Goal: Check status: Check status

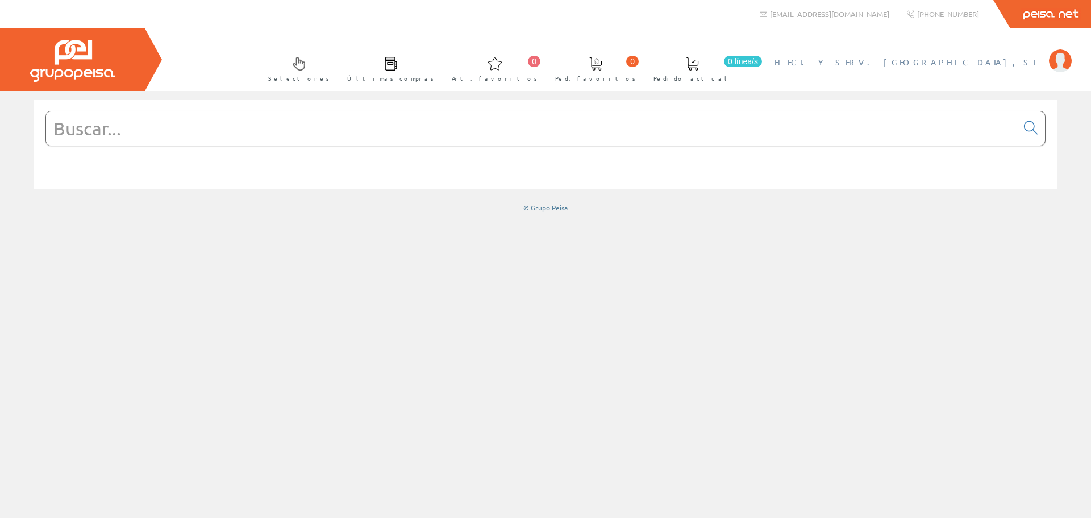
click at [1002, 73] on li "ELECT. Y SERV. [GEOGRAPHIC_DATA], SL Mi cuenta Mis datos Mis ofertas Mis pedido…" at bounding box center [923, 69] width 302 height 44
click at [995, 62] on span "ELECT. Y SERV. [GEOGRAPHIC_DATA], SL" at bounding box center [908, 61] width 269 height 11
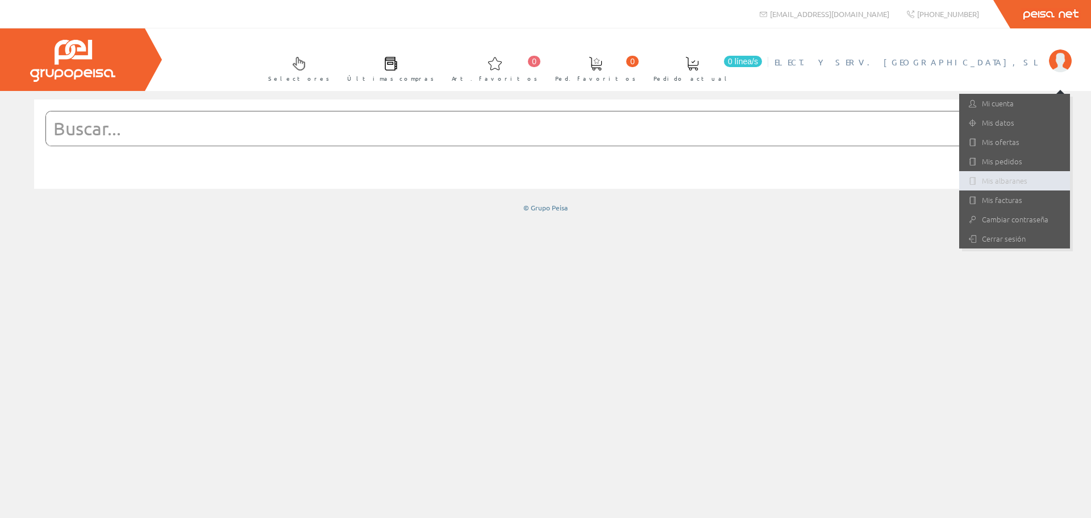
drag, startPoint x: 1004, startPoint y: 177, endPoint x: 992, endPoint y: 193, distance: 19.9
click at [1002, 177] on link "Mis albaranes" at bounding box center [1014, 180] width 111 height 19
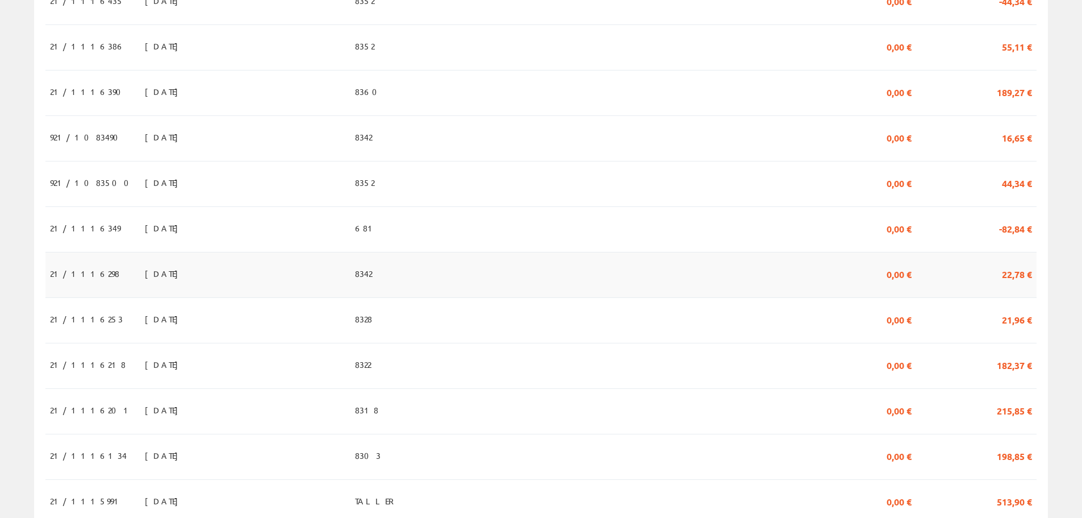
scroll to position [511, 0]
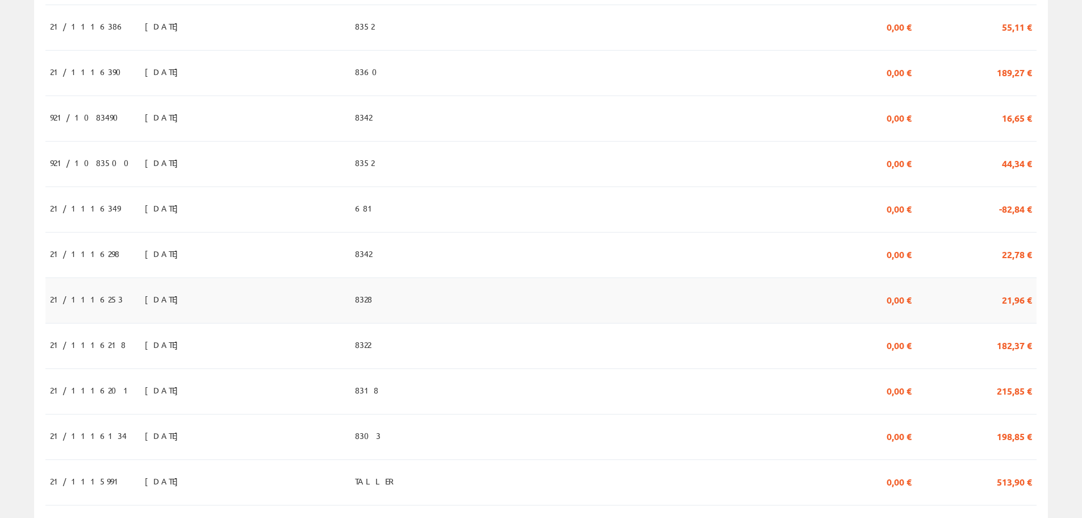
click at [165, 308] on td "08/09/2025" at bounding box center [245, 299] width 210 height 45
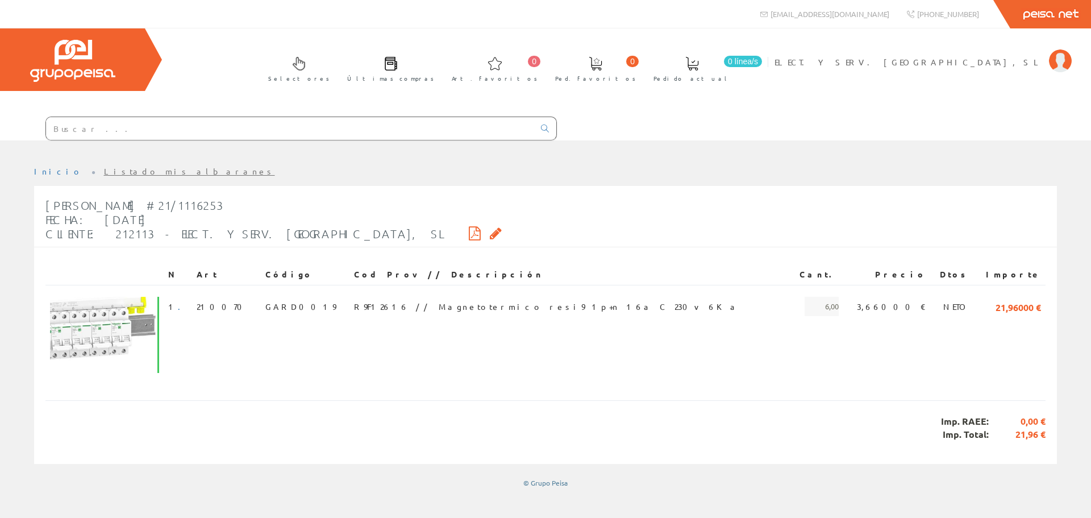
click at [107, 177] on ul "Inicio Listado mis albaranes" at bounding box center [545, 176] width 1023 height 20
click at [107, 174] on link "Listado mis albaranes" at bounding box center [189, 171] width 171 height 10
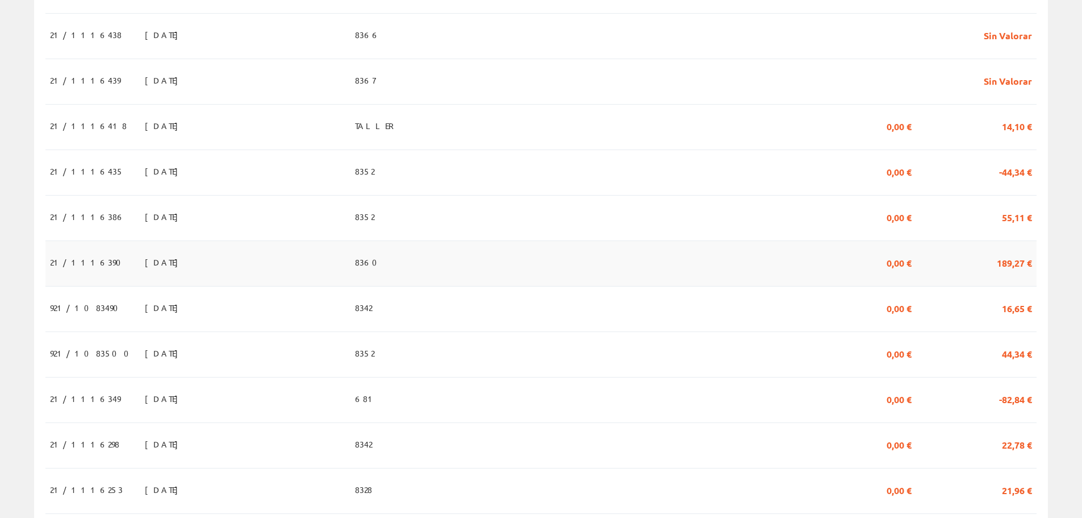
scroll to position [341, 0]
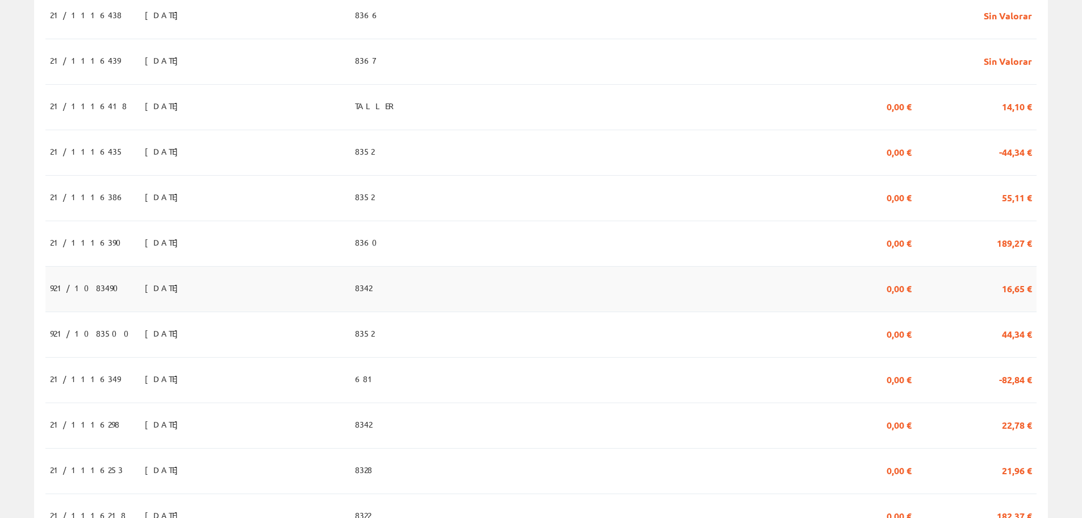
click at [253, 284] on td "12/09/2025" at bounding box center [245, 288] width 210 height 45
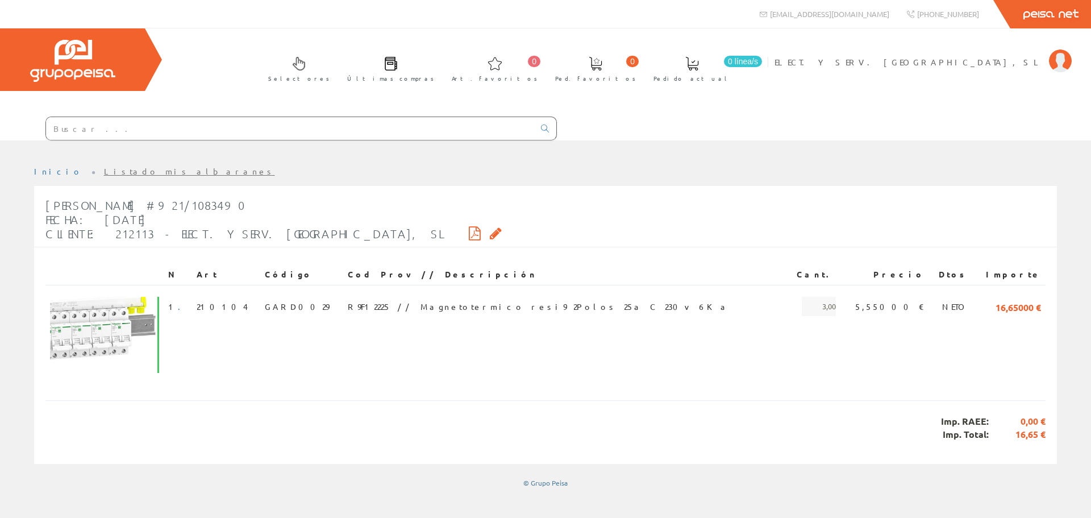
click at [104, 174] on link "Listado mis albaranes" at bounding box center [189, 171] width 171 height 10
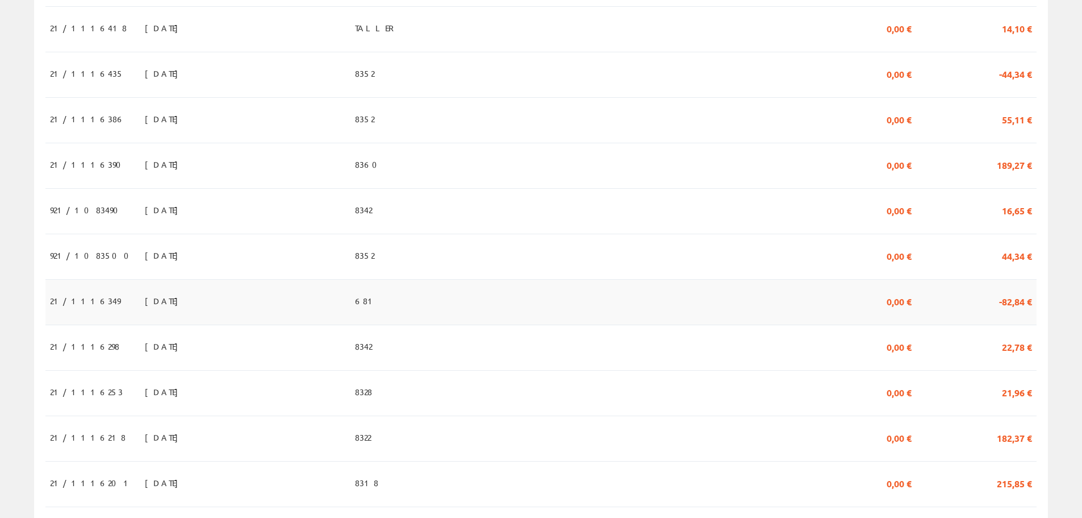
scroll to position [455, 0]
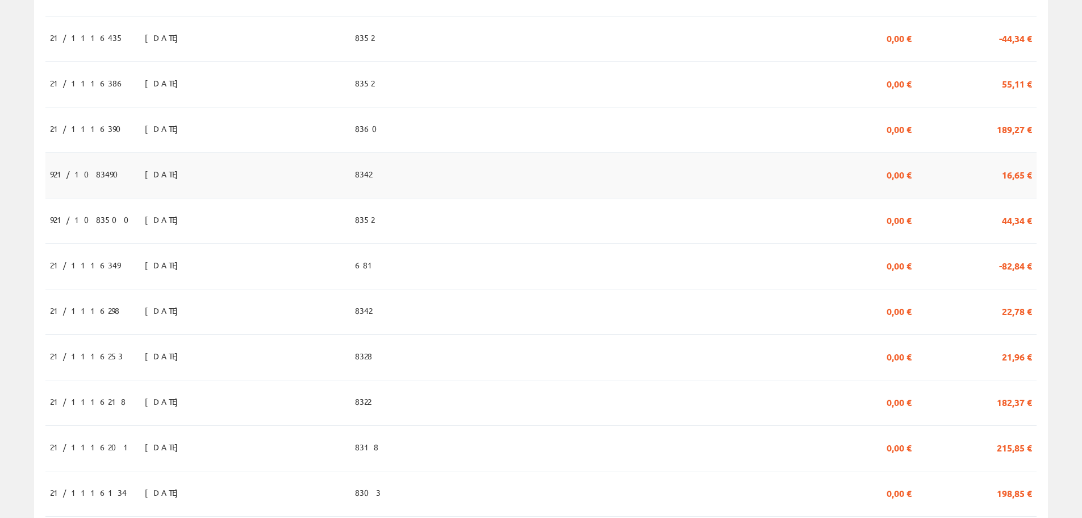
click at [299, 183] on td "[DATE]" at bounding box center [245, 175] width 210 height 45
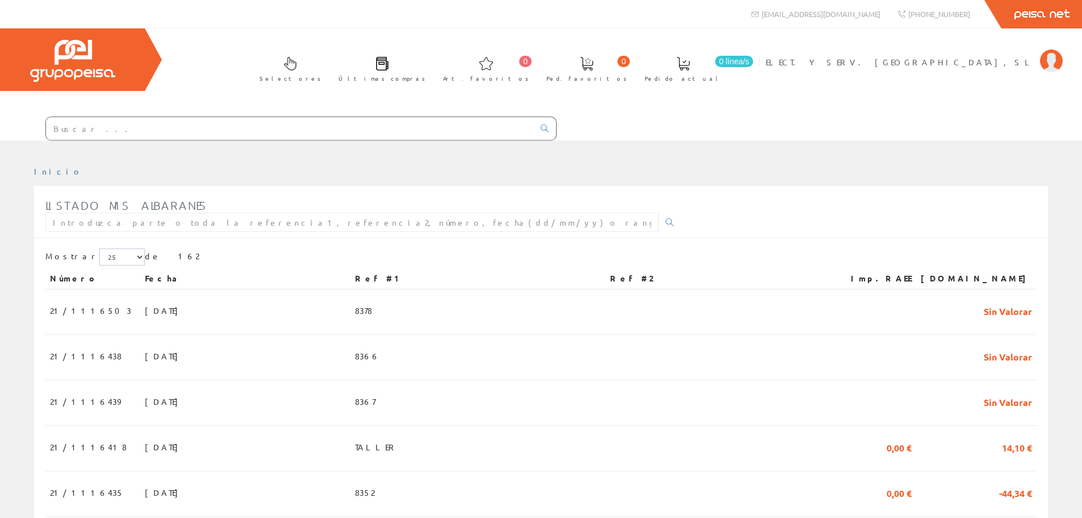
scroll to position [455, 0]
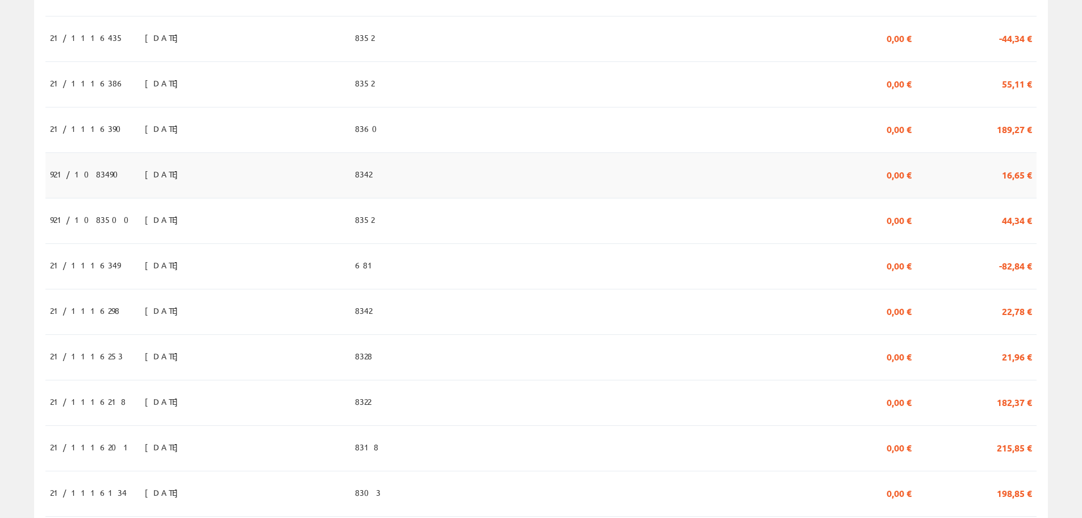
click at [351, 167] on td "12/09/2025" at bounding box center [245, 175] width 210 height 45
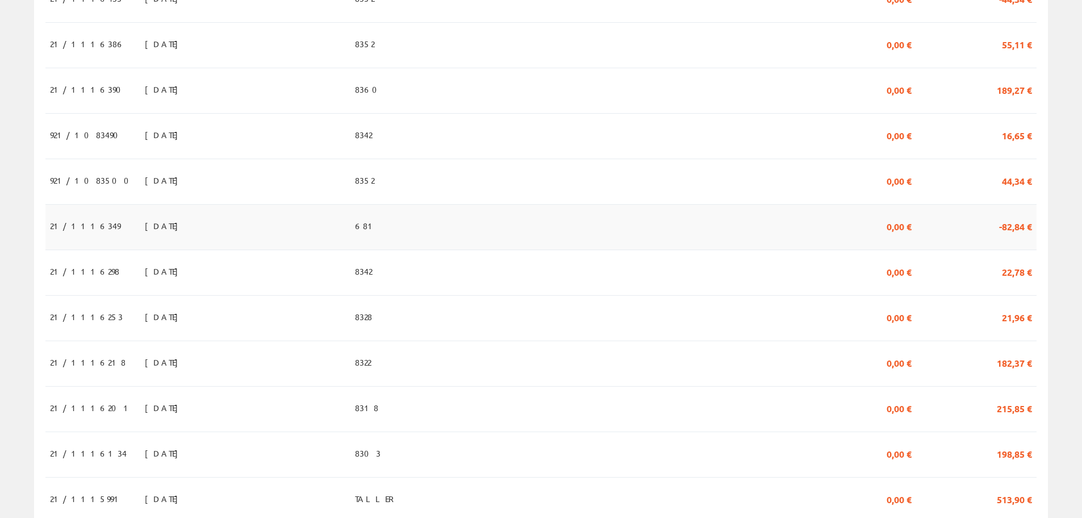
scroll to position [568, 0]
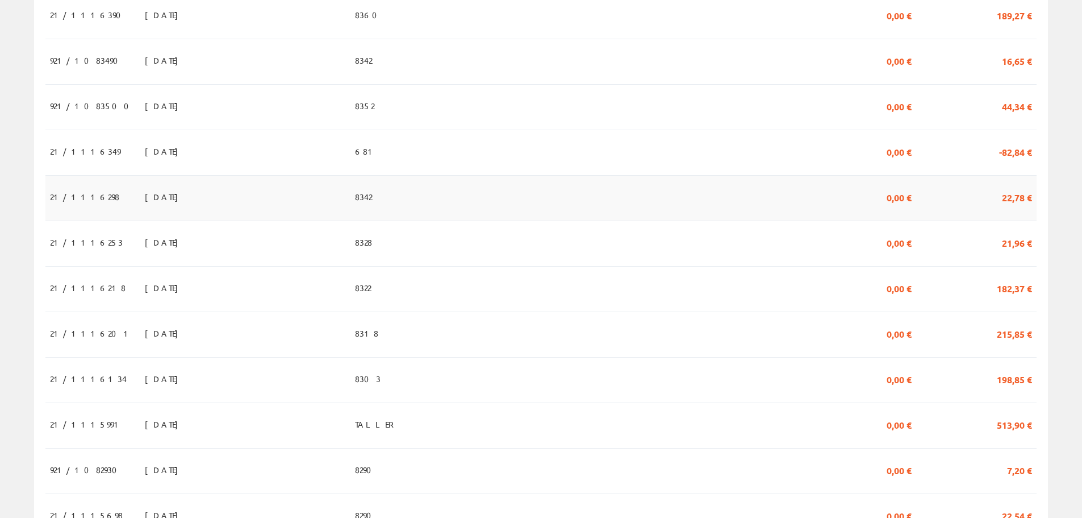
click at [189, 197] on td "[DATE]" at bounding box center [245, 197] width 210 height 45
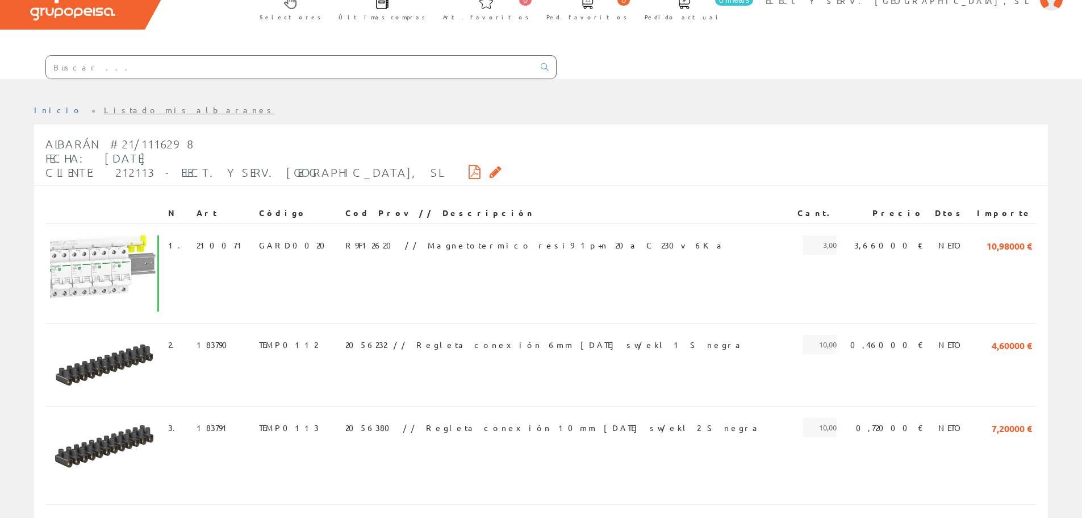
scroll to position [114, 0]
